Goal: Information Seeking & Learning: Learn about a topic

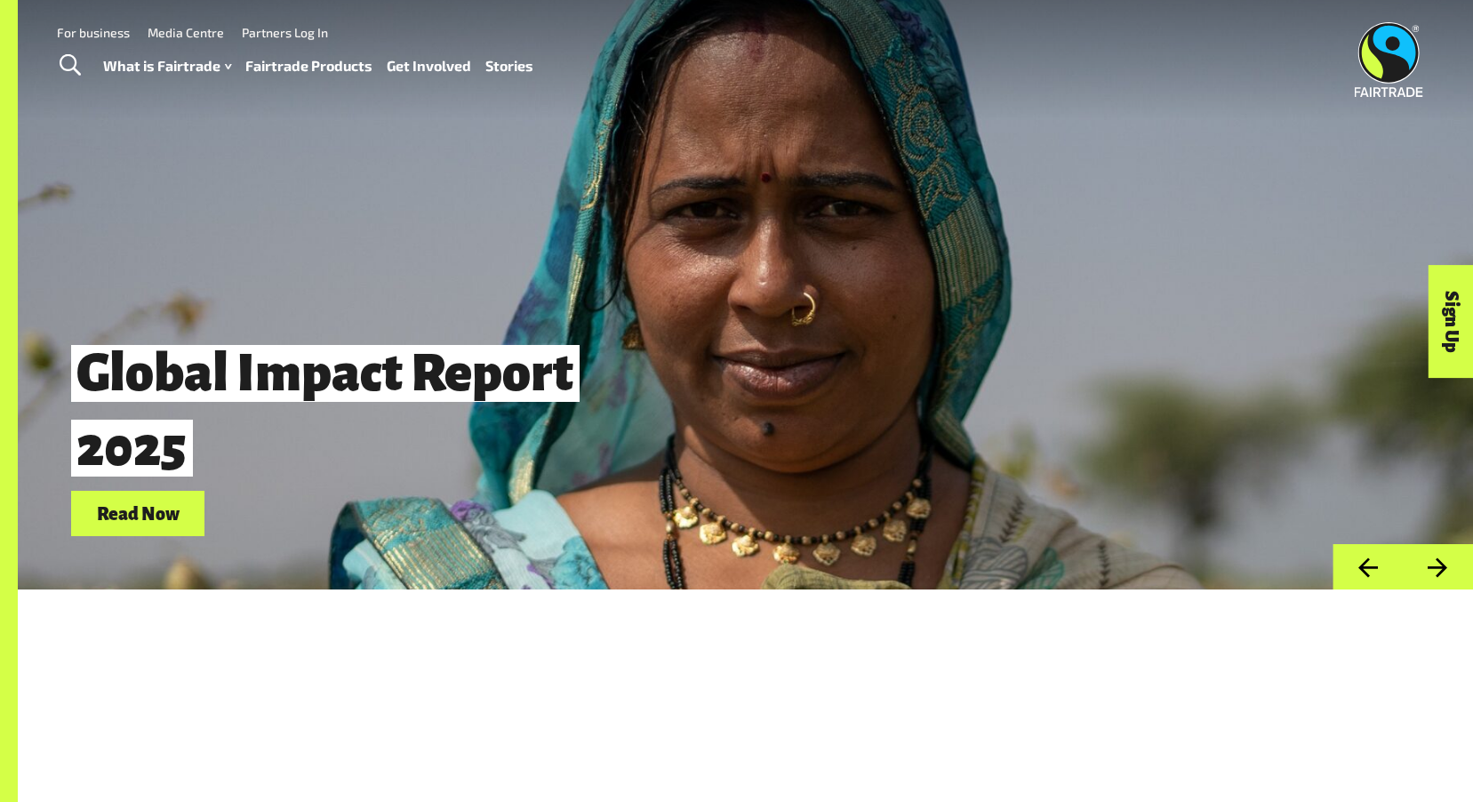
click at [314, 64] on link "Fairtrade Products" at bounding box center [308, 66] width 127 height 26
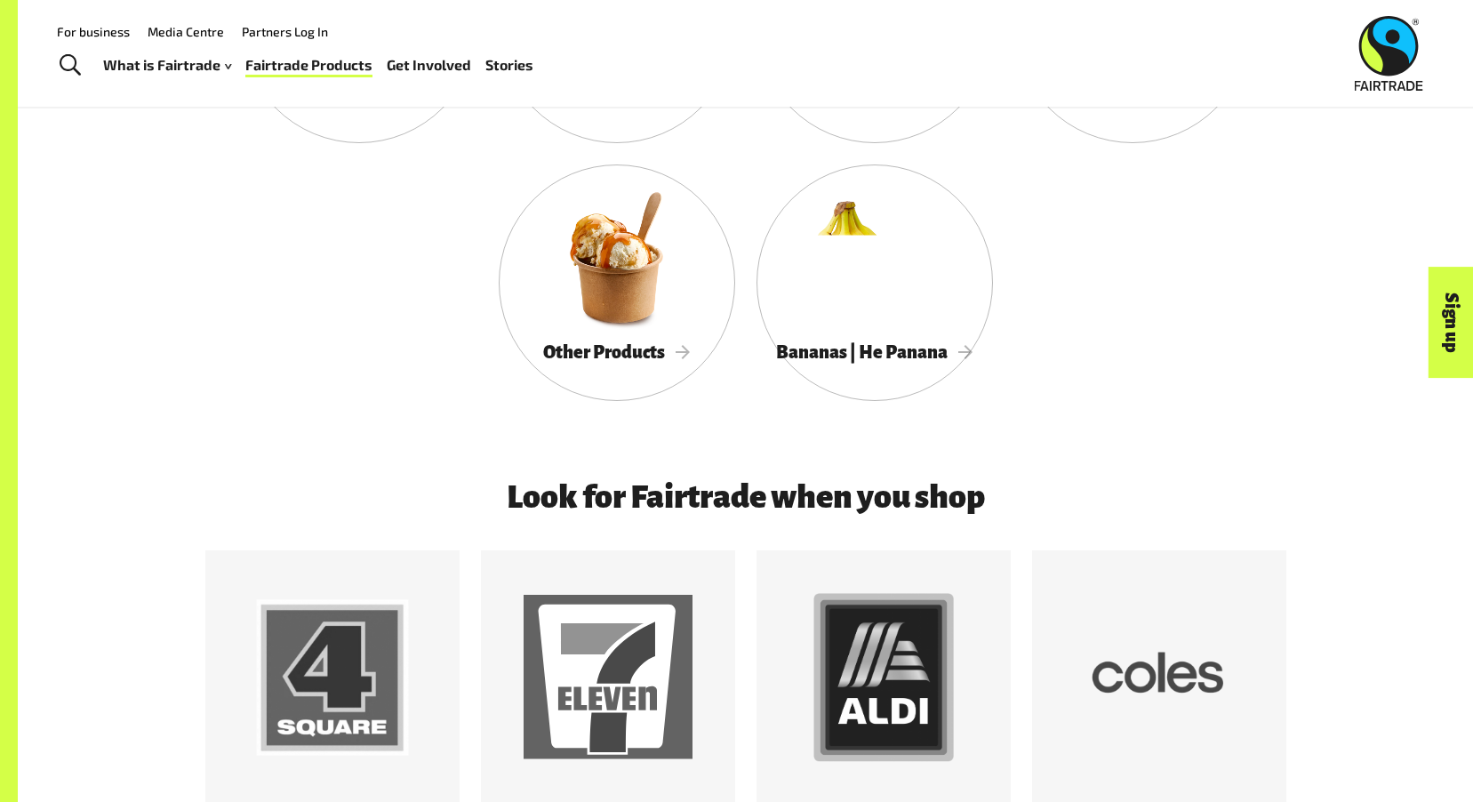
scroll to position [1083, 0]
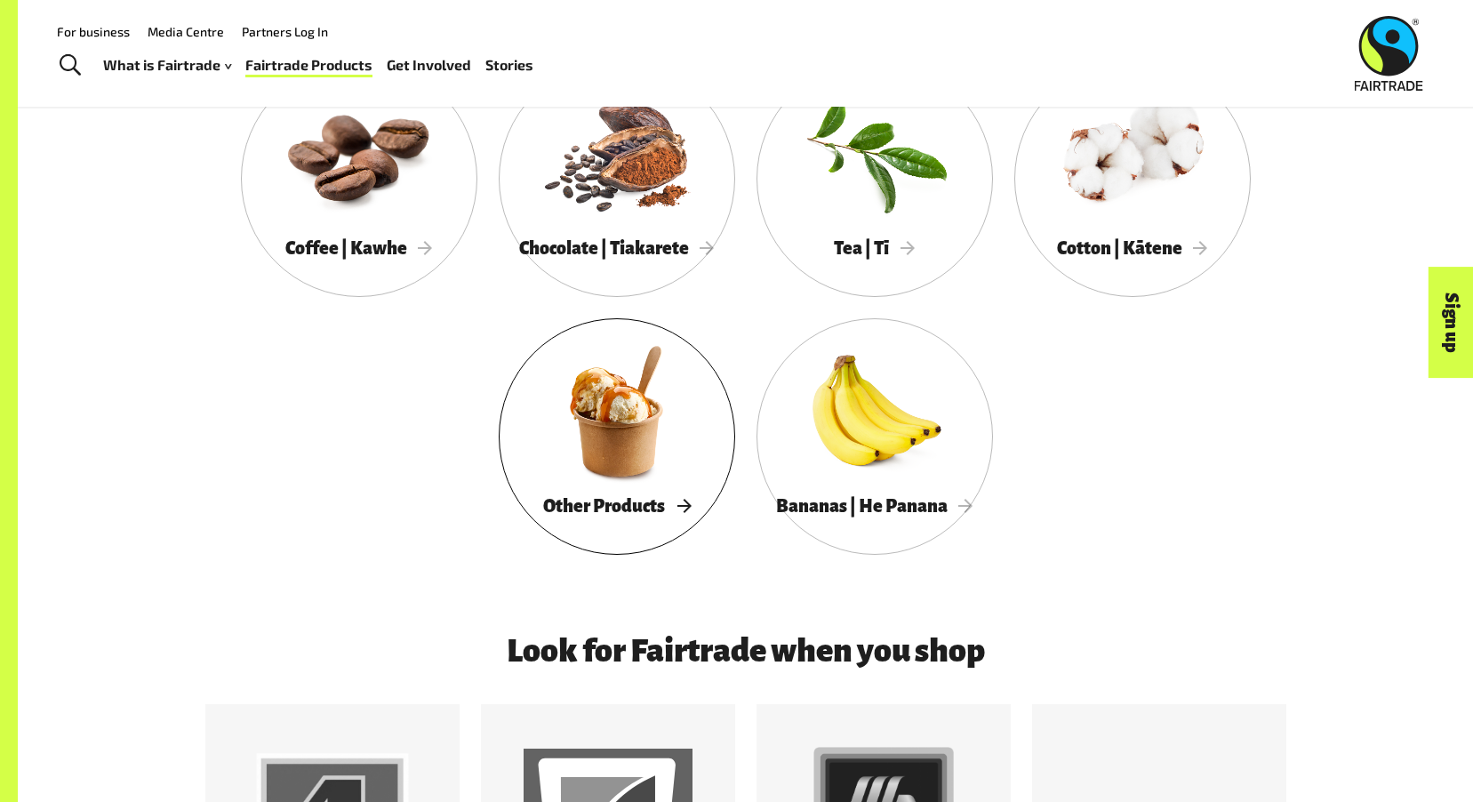
click at [614, 462] on div at bounding box center [617, 411] width 237 height 154
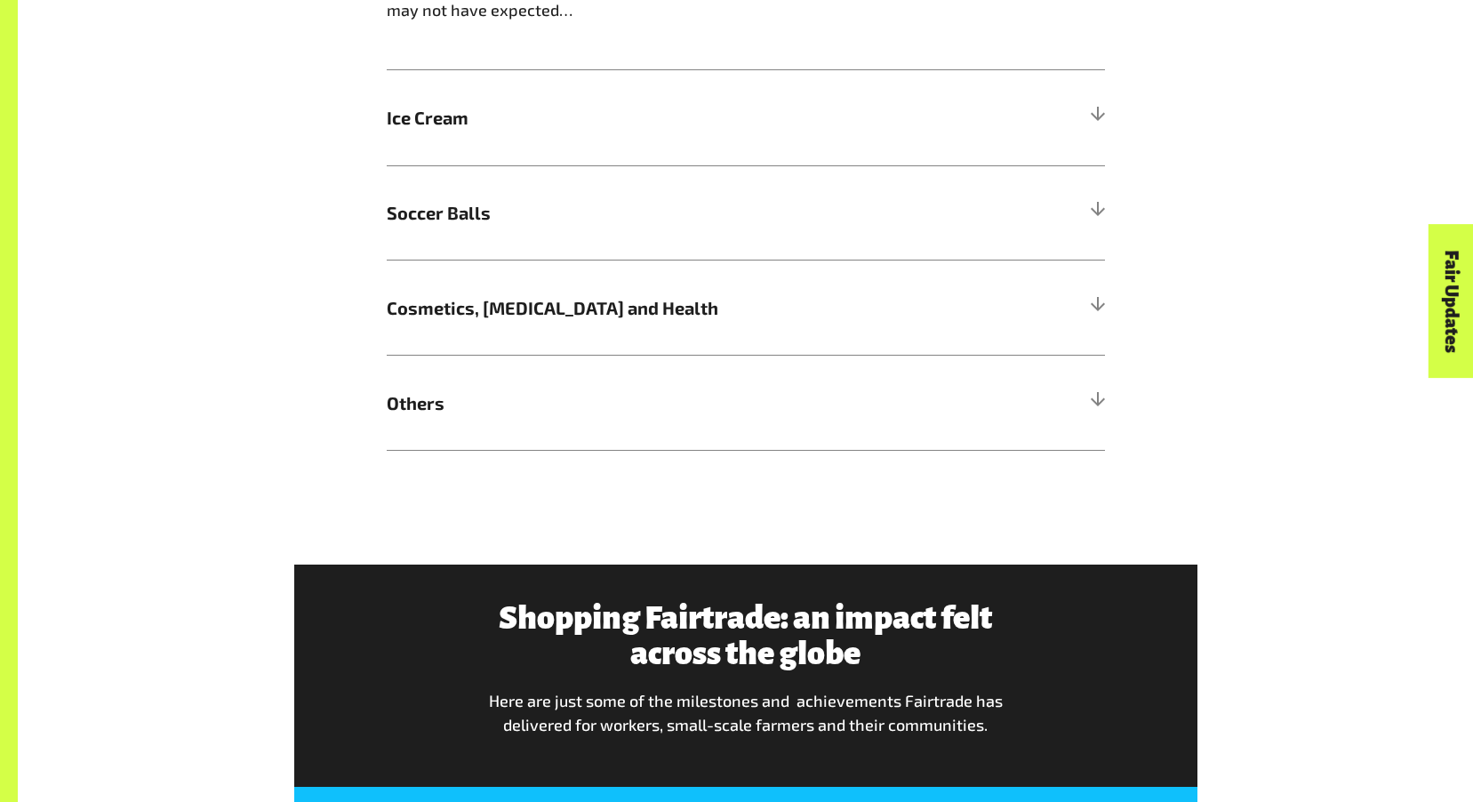
scroll to position [2045, 0]
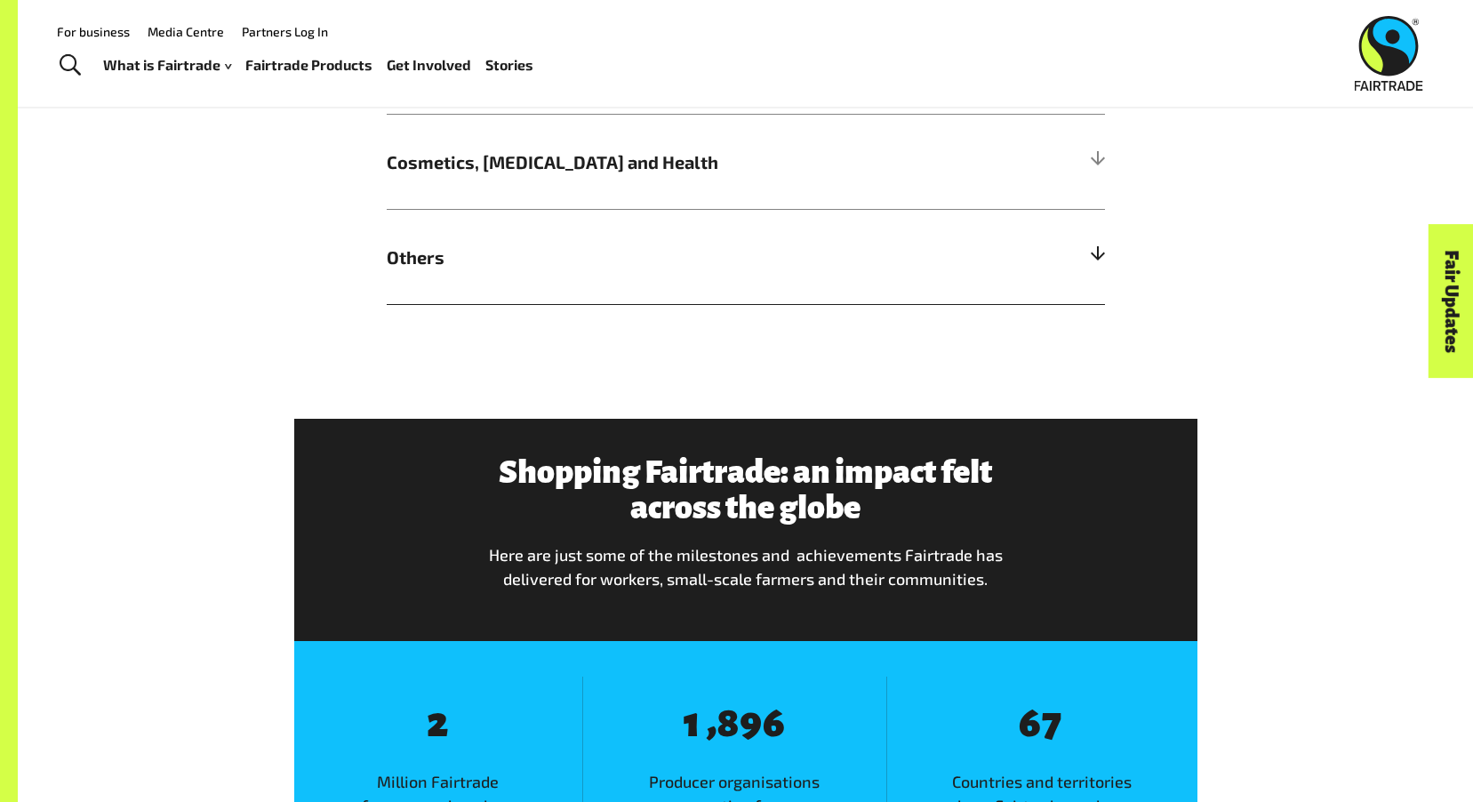
click at [411, 261] on span "Others" at bounding box center [656, 257] width 539 height 27
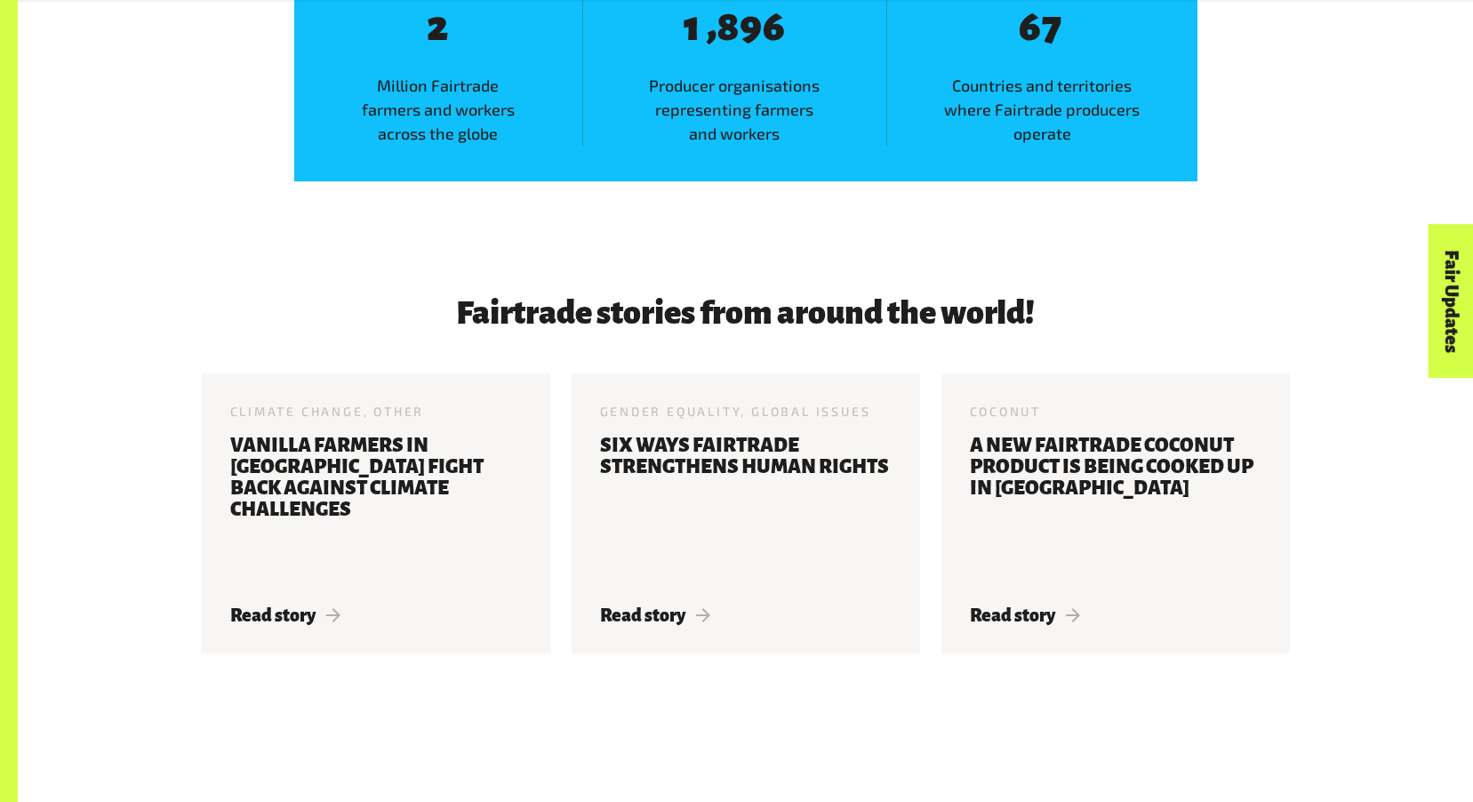
scroll to position [3557, 0]
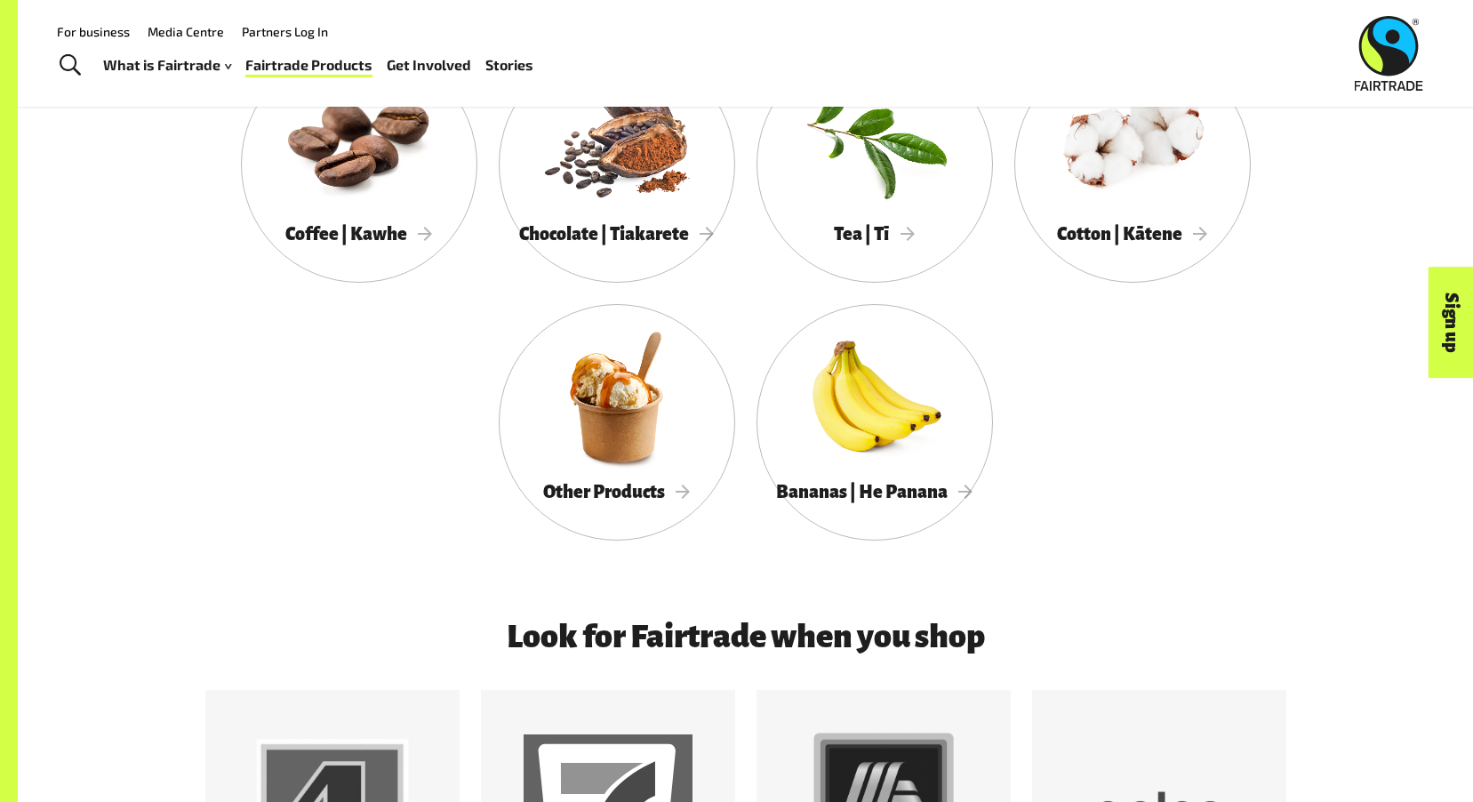
scroll to position [1083, 0]
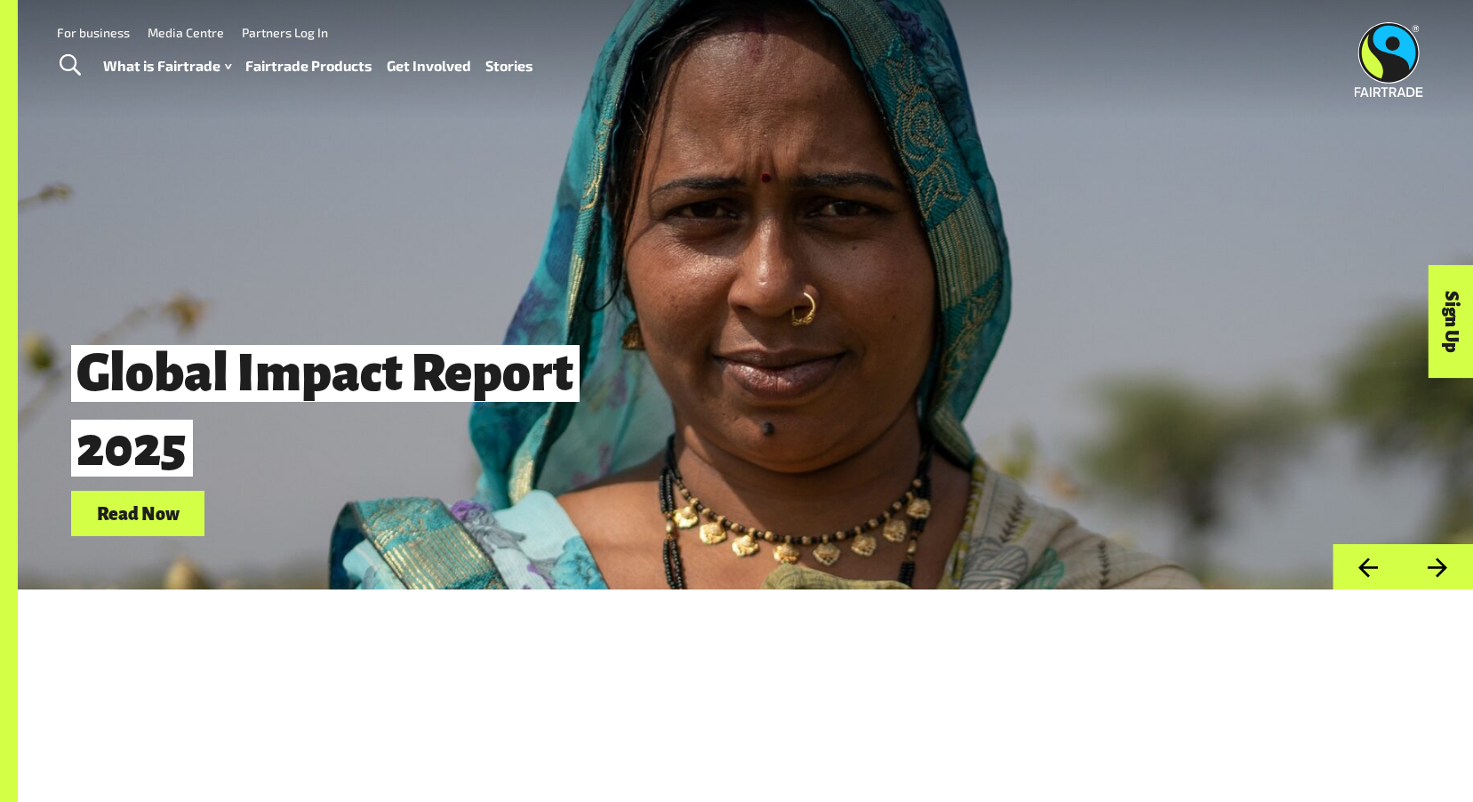
click at [303, 65] on link "Fairtrade Products" at bounding box center [308, 66] width 127 height 26
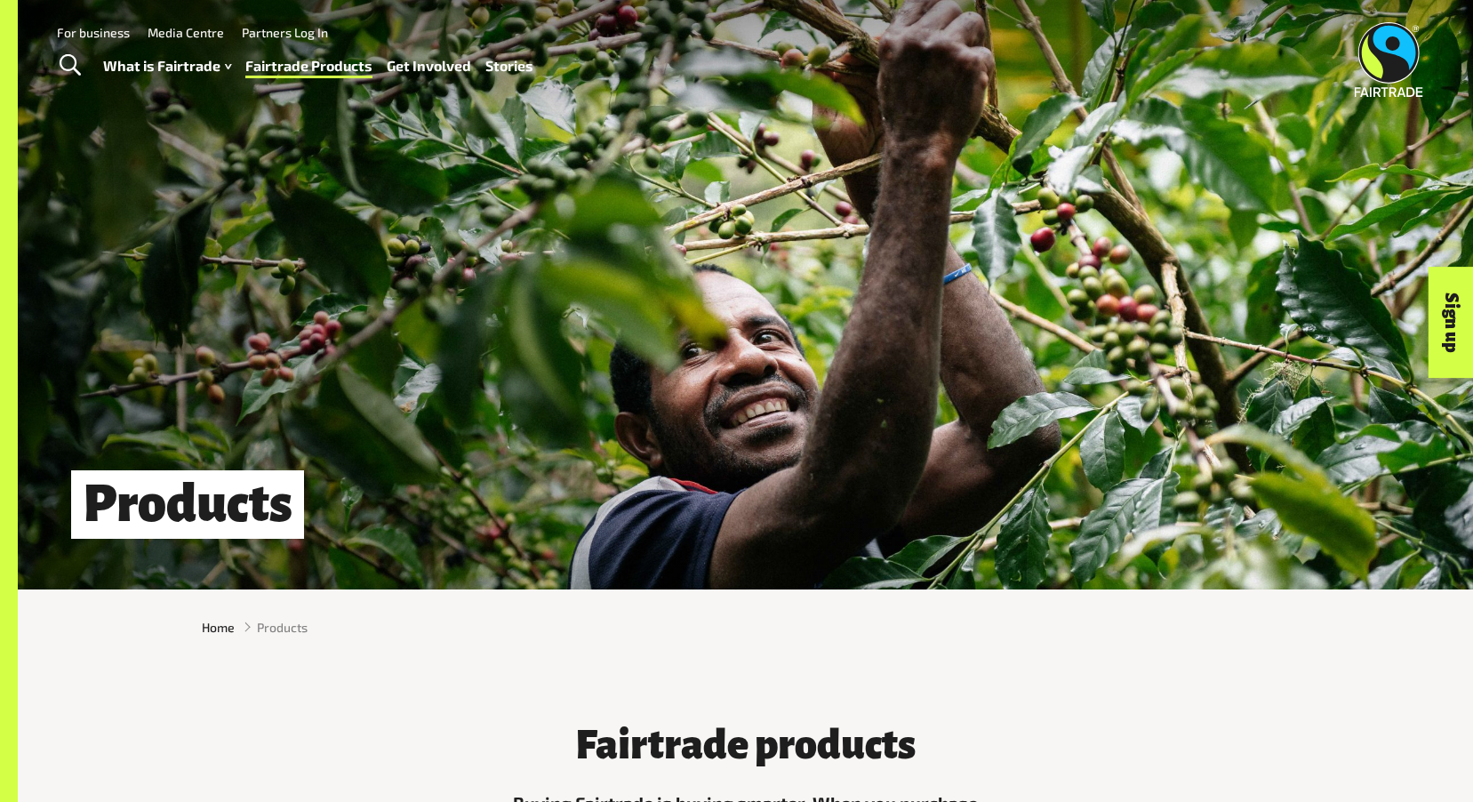
click at [109, 29] on link "For business" at bounding box center [93, 32] width 73 height 15
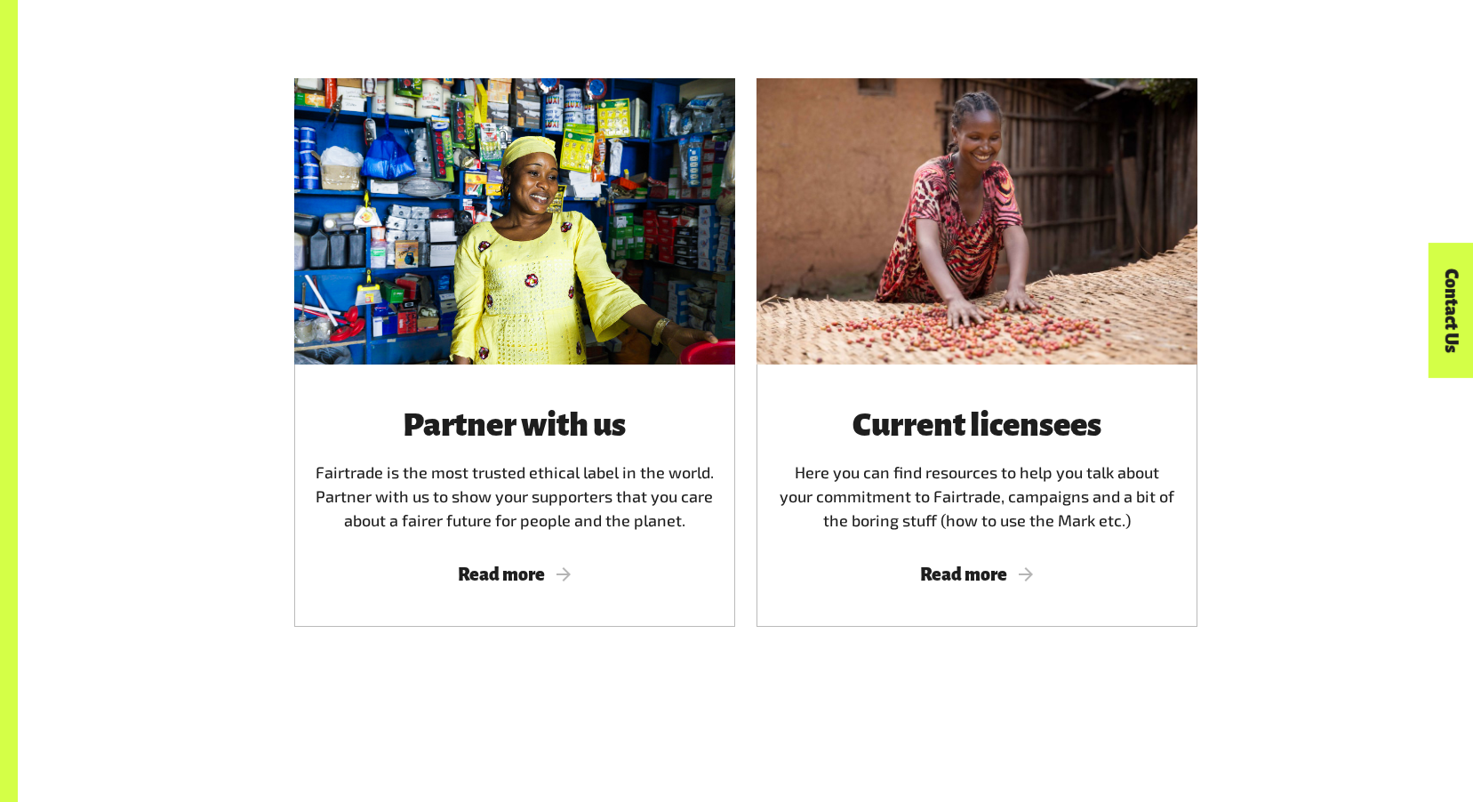
scroll to position [978, 0]
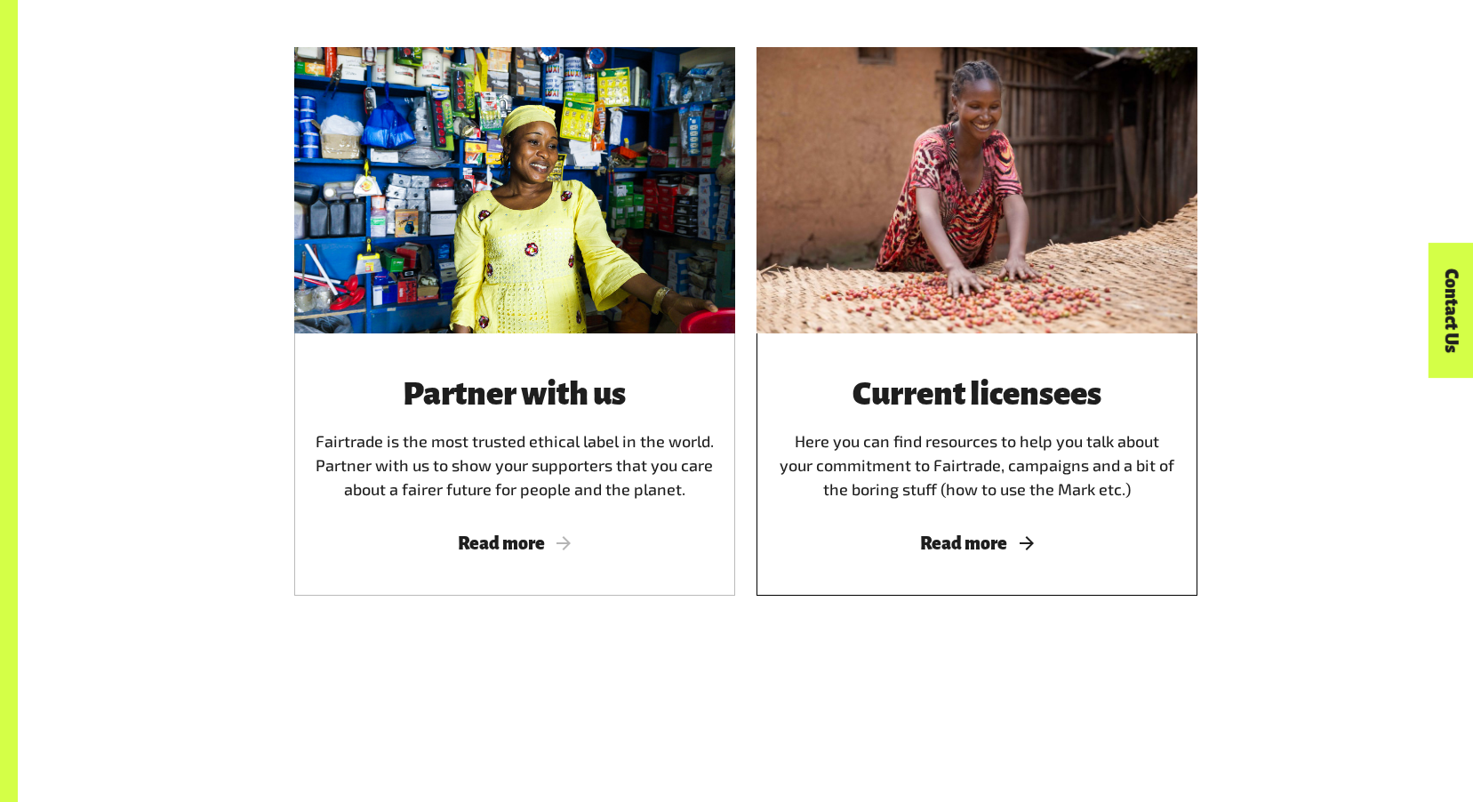
click at [958, 551] on span "Read more" at bounding box center [977, 543] width 398 height 20
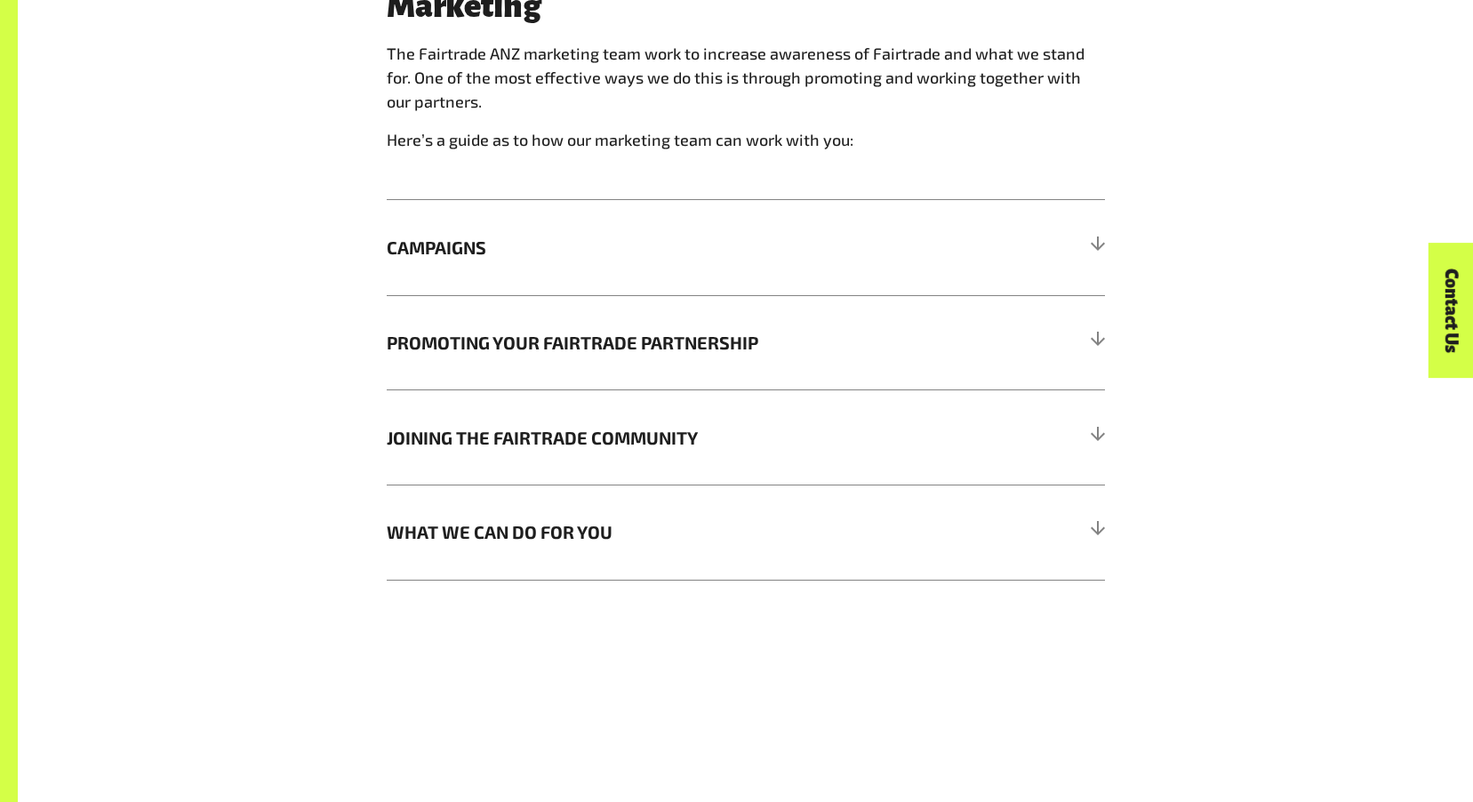
scroll to position [1600, 0]
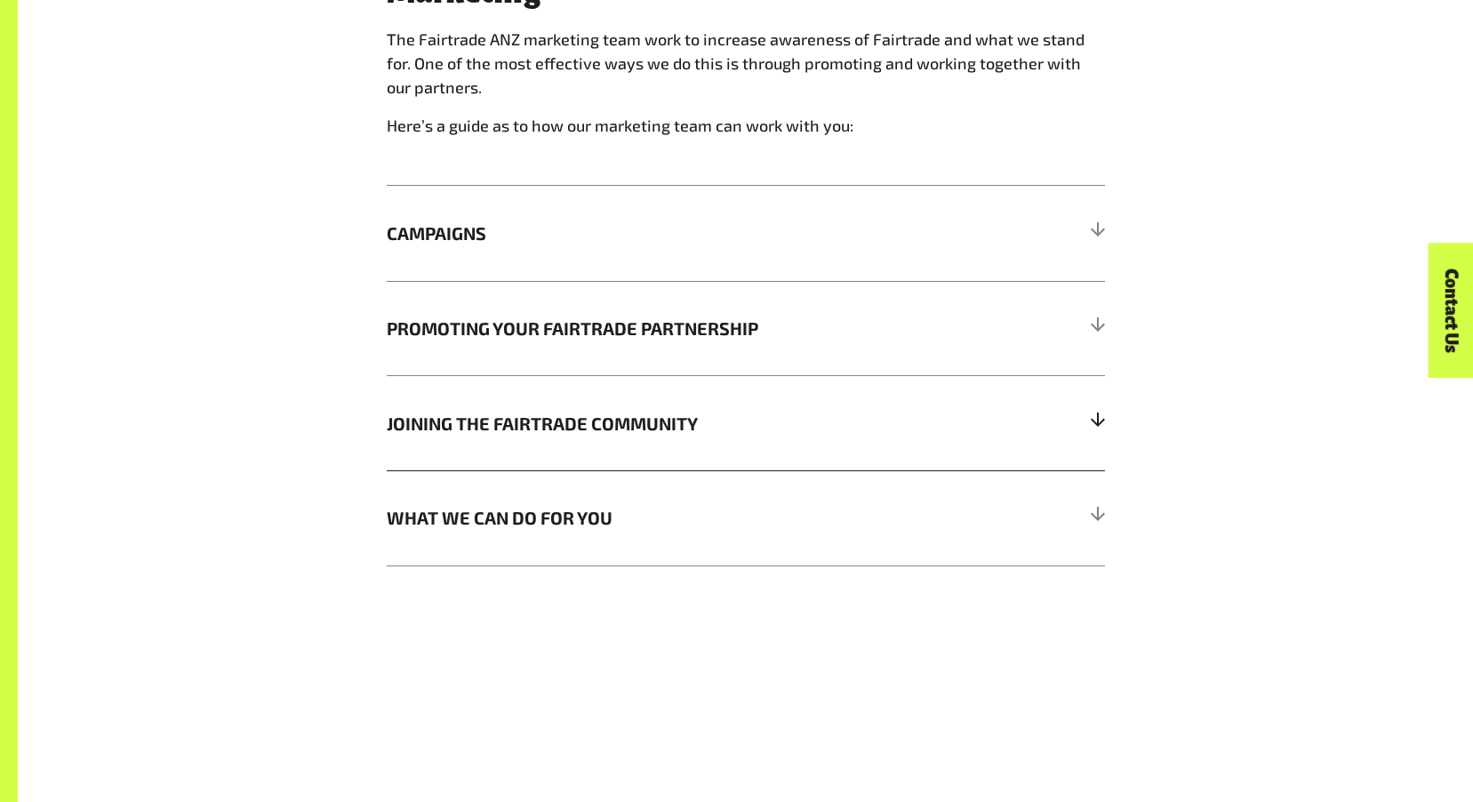
click at [576, 429] on span "JOINING THE FAIRTRADE COMMUNITY" at bounding box center [656, 423] width 539 height 27
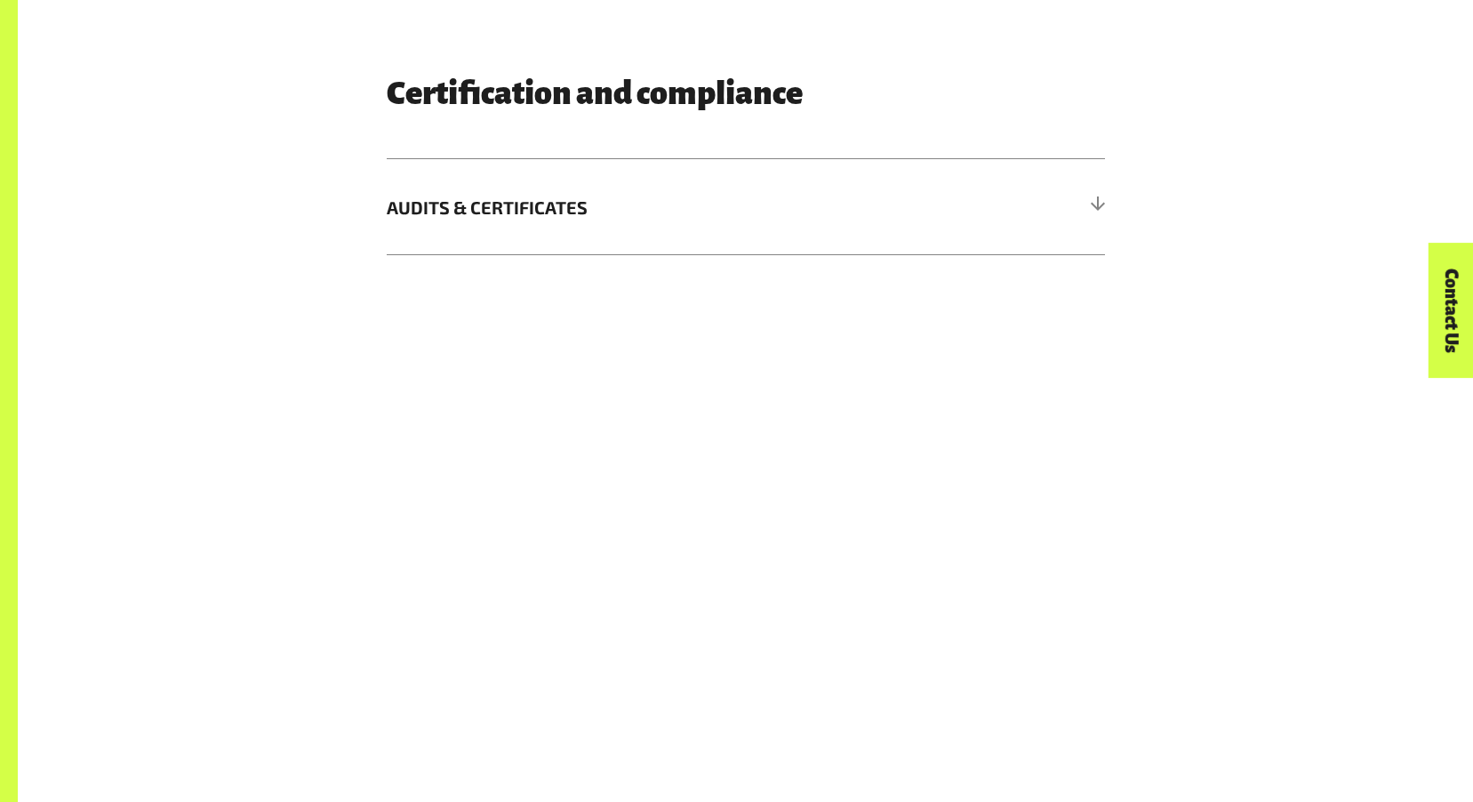
scroll to position [3468, 0]
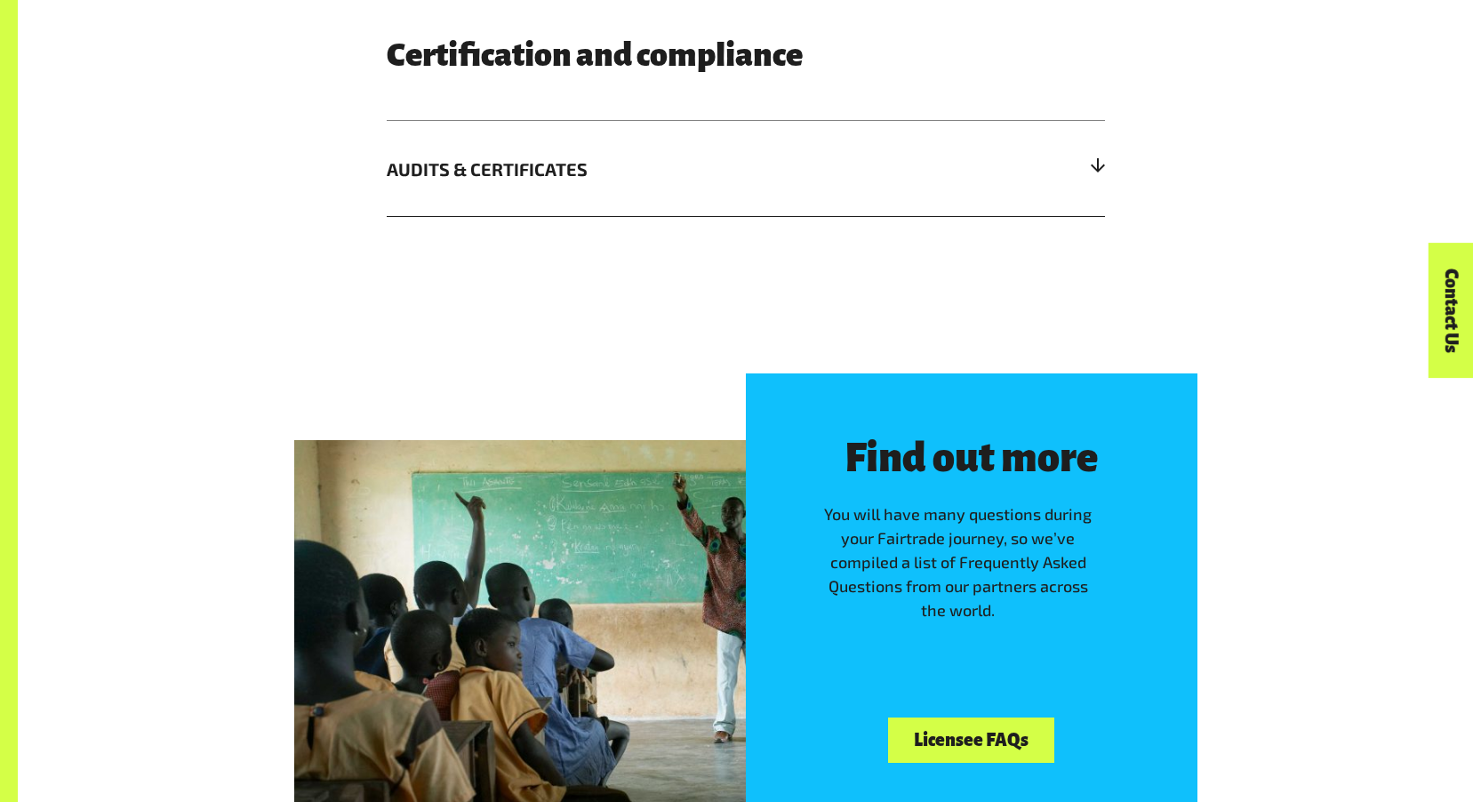
click at [514, 173] on span "AUDITS & CERTIFICATES" at bounding box center [656, 169] width 539 height 27
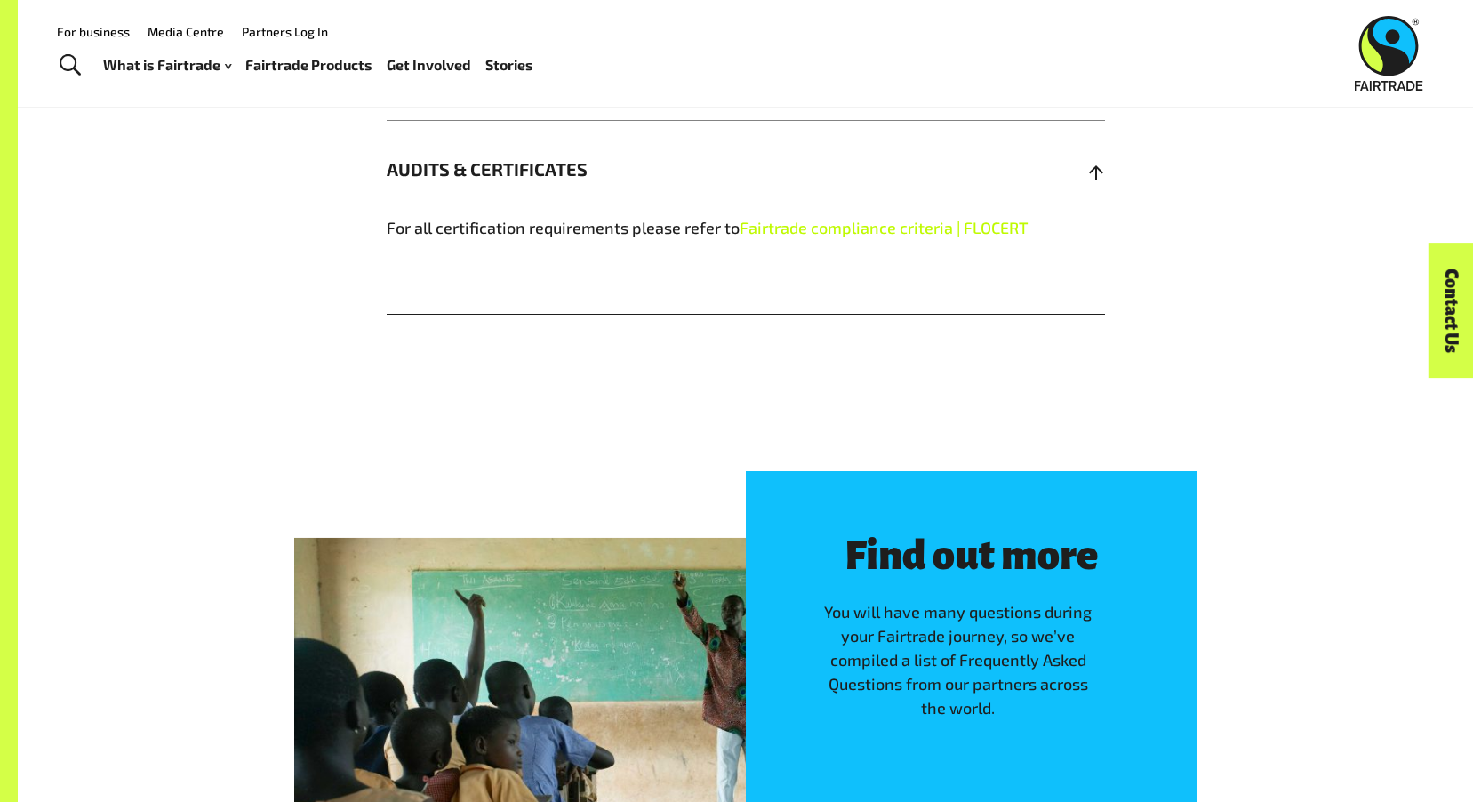
click at [811, 237] on link "Fairtrade compliance criteria | FLOCERT" at bounding box center [884, 228] width 289 height 20
